Goal: Find specific page/section: Find specific page/section

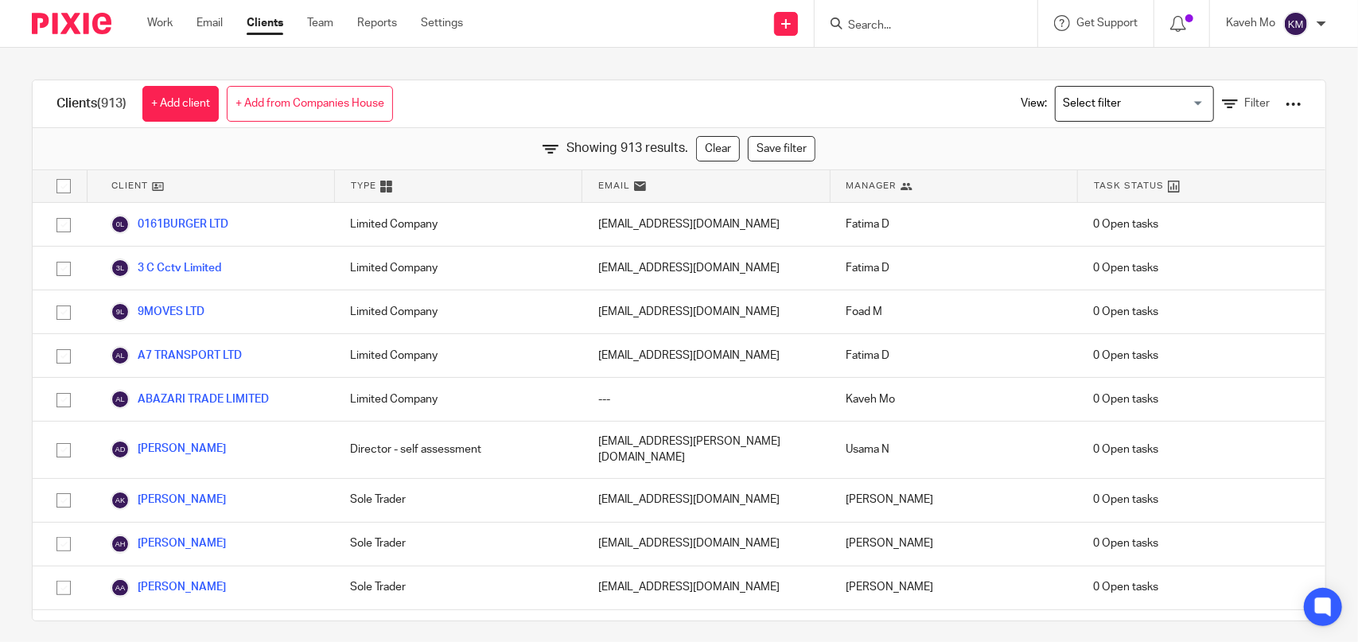
scroll to position [24221, 0]
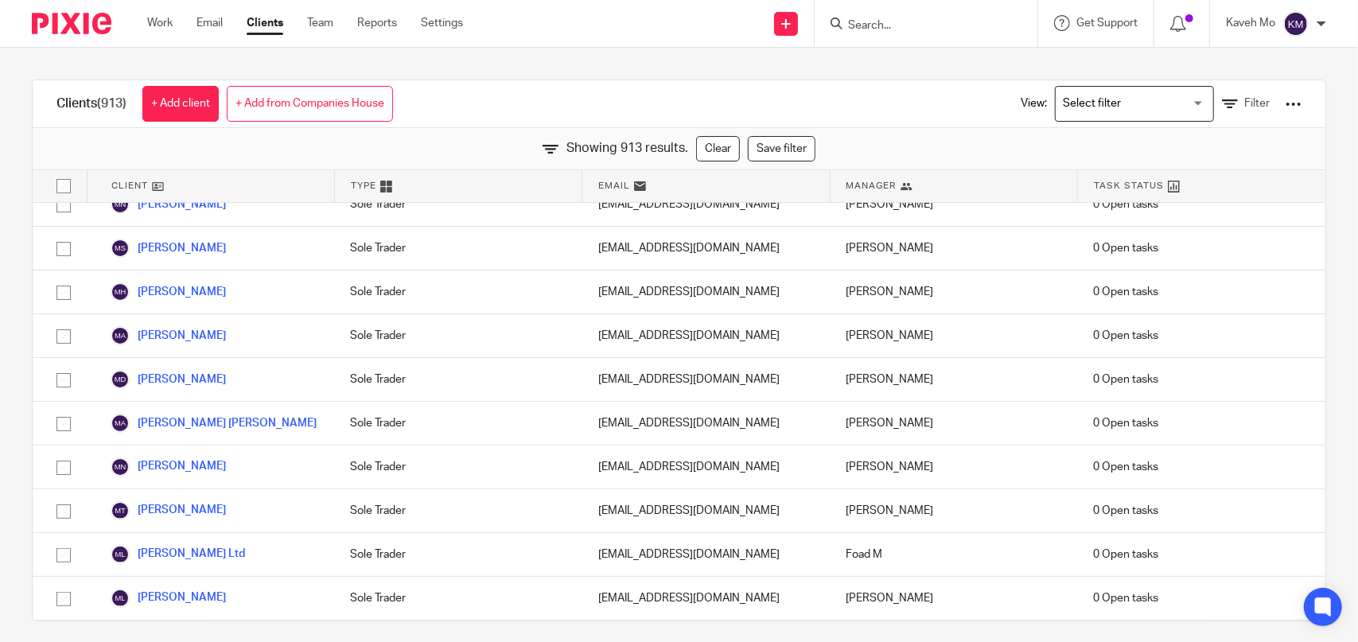
click at [71, 23] on img at bounding box center [72, 23] width 80 height 21
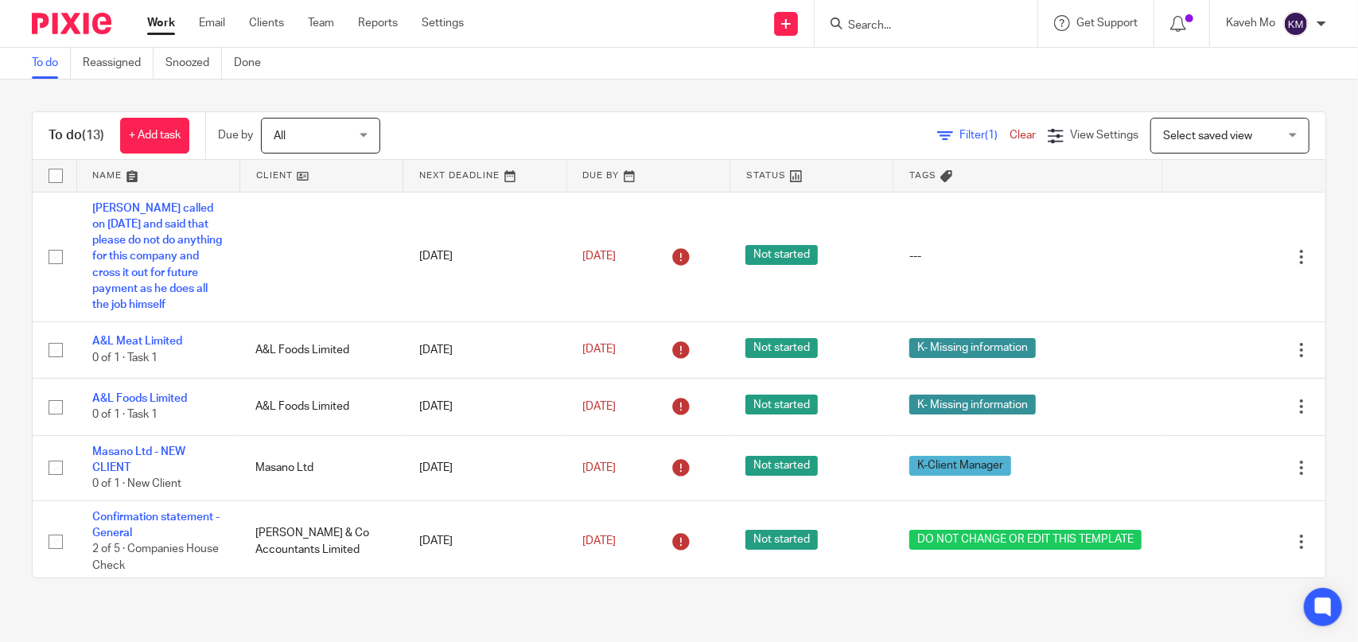
click at [68, 24] on img at bounding box center [72, 23] width 80 height 21
click at [51, 33] on img at bounding box center [72, 23] width 80 height 21
click at [902, 25] on input "Search" at bounding box center [917, 26] width 143 height 14
click at [261, 21] on link "Clients" at bounding box center [266, 23] width 35 height 16
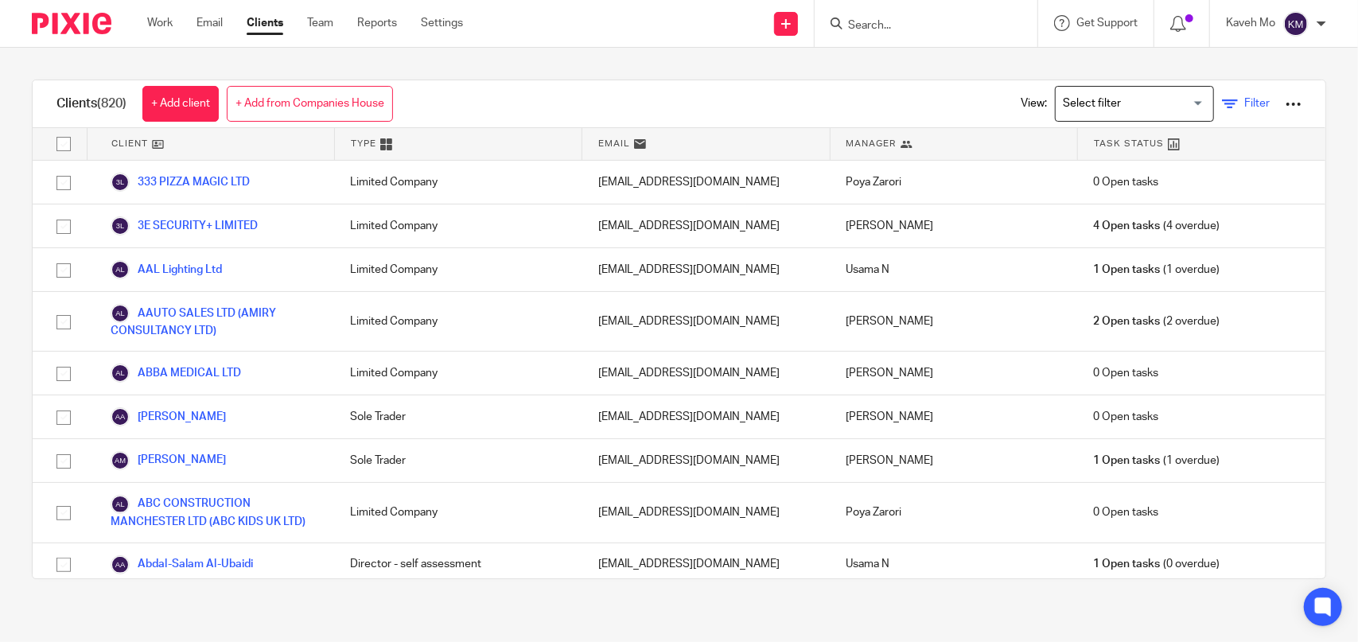
click at [1222, 108] on icon at bounding box center [1230, 104] width 16 height 16
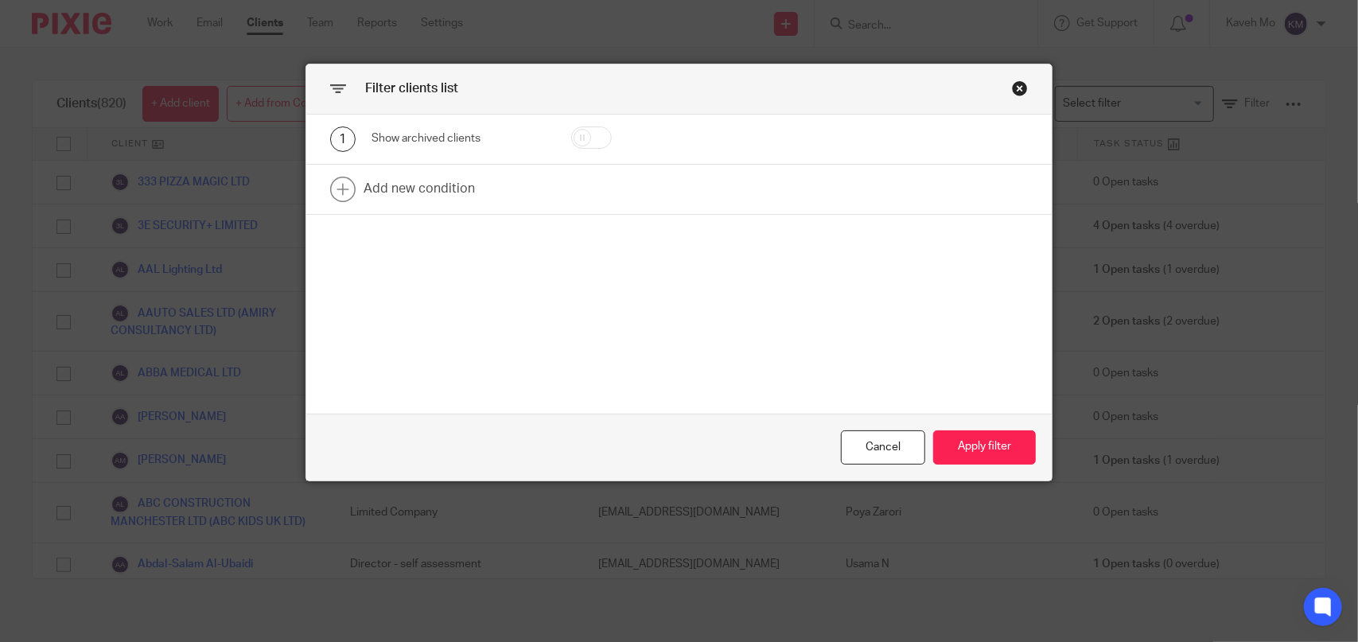
click at [577, 138] on input "checkbox" at bounding box center [591, 137] width 41 height 22
checkbox input "true"
click at [959, 453] on button "Apply filter" at bounding box center [984, 447] width 103 height 34
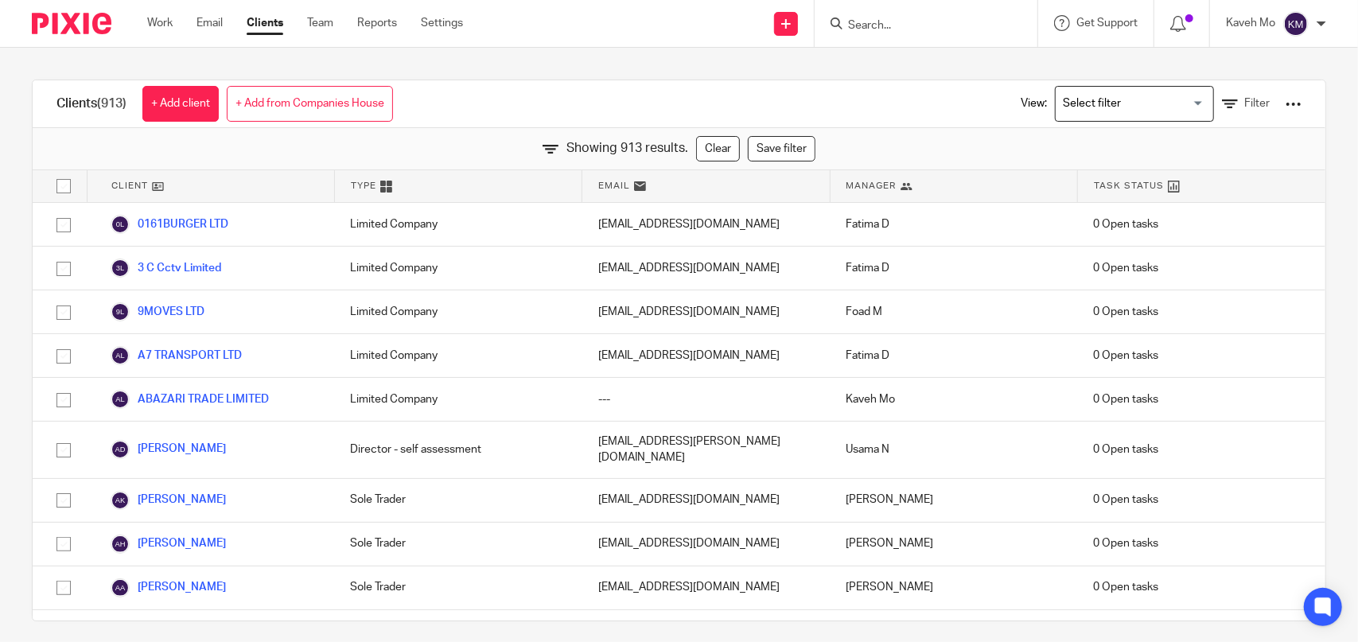
scroll to position [18832, 0]
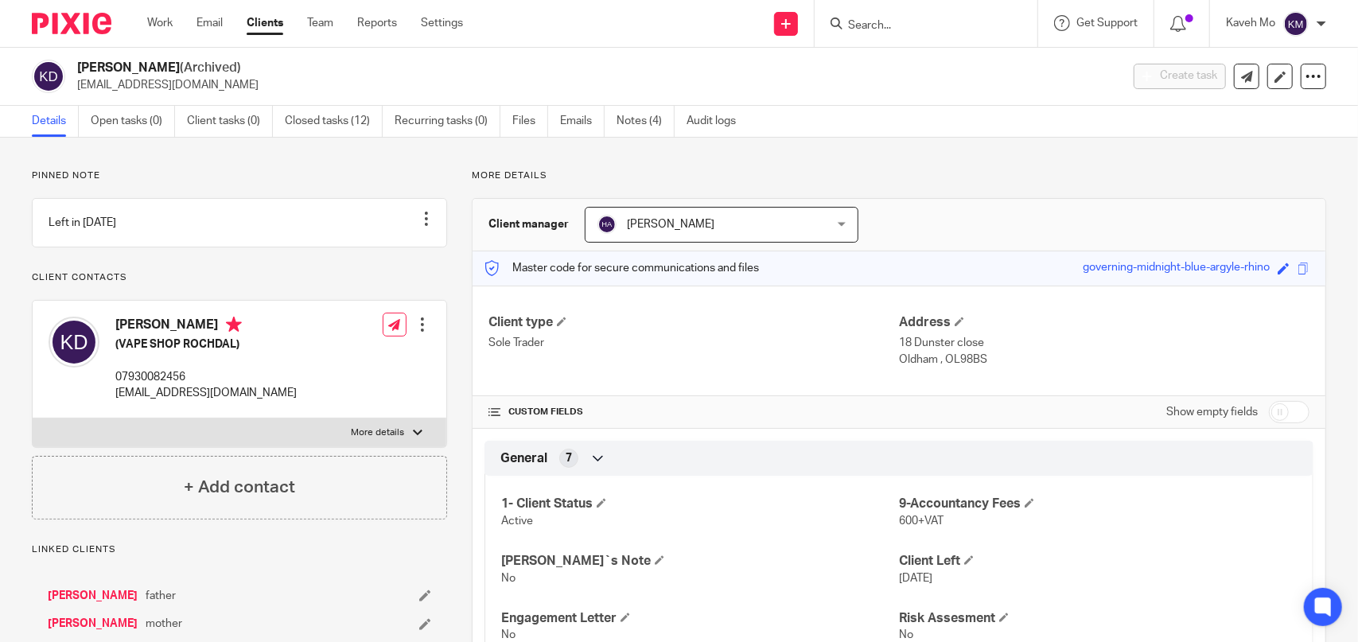
click at [884, 25] on input "Search" at bounding box center [917, 26] width 143 height 14
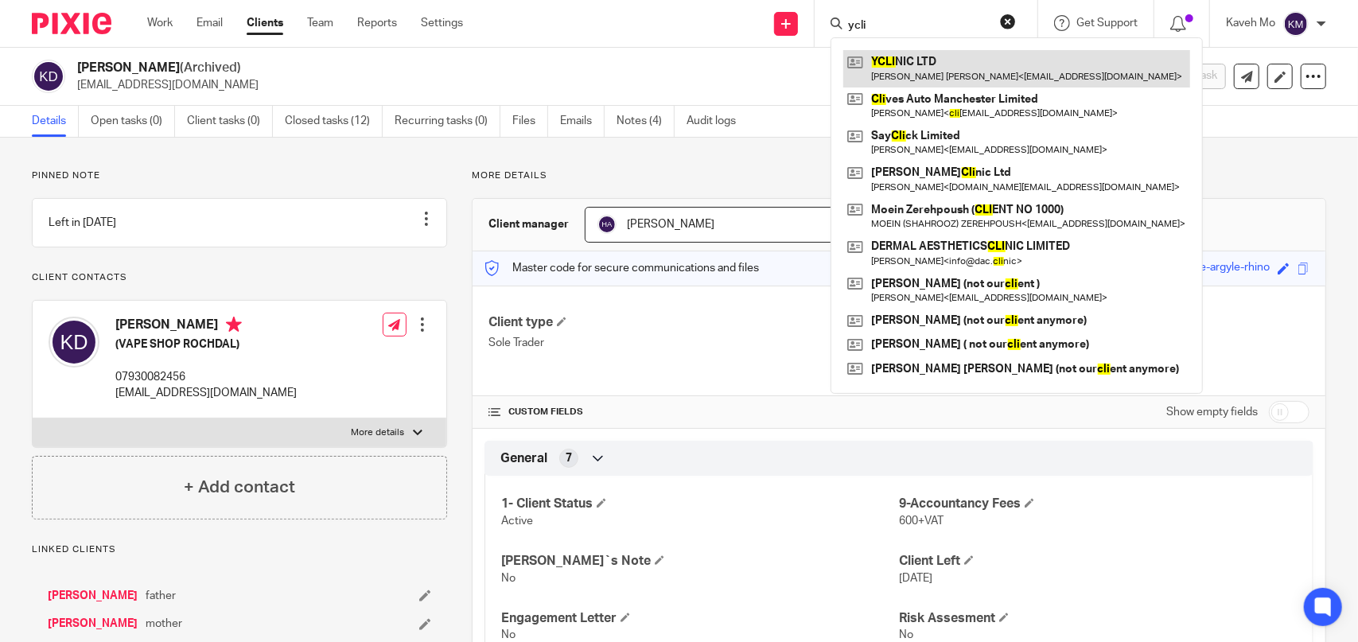
type input "ycli"
click at [928, 76] on link at bounding box center [1016, 68] width 347 height 37
